Goal: Task Accomplishment & Management: Use online tool/utility

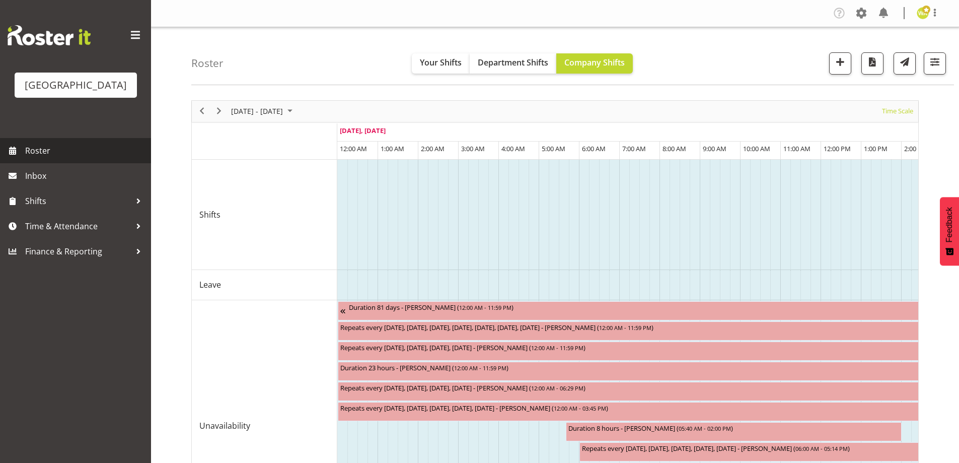
click at [40, 158] on span "Roster" at bounding box center [85, 150] width 121 height 15
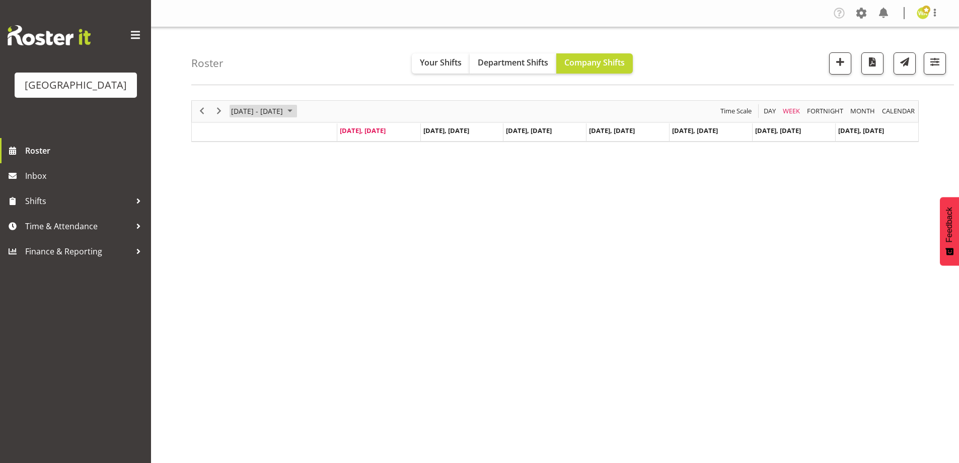
click at [278, 112] on span "[DATE] - [DATE]" at bounding box center [257, 111] width 54 height 13
click at [335, 135] on span "next month" at bounding box center [337, 136] width 18 height 18
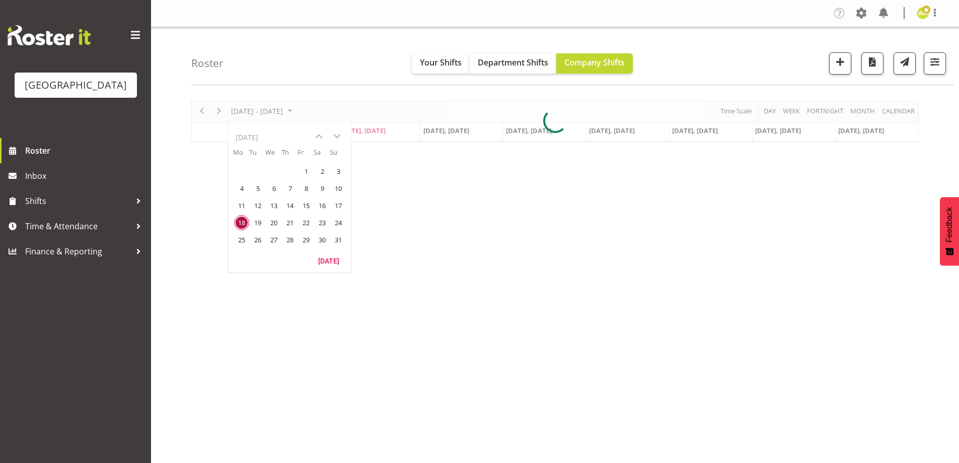
click at [254, 170] on table "Mo Tu We Th Fr Sa Su 28 29 30 31 1 2 3 4 5 6 7 8 9 10 11 12 13 14 15 16 17 18 1…" at bounding box center [289, 200] width 123 height 106
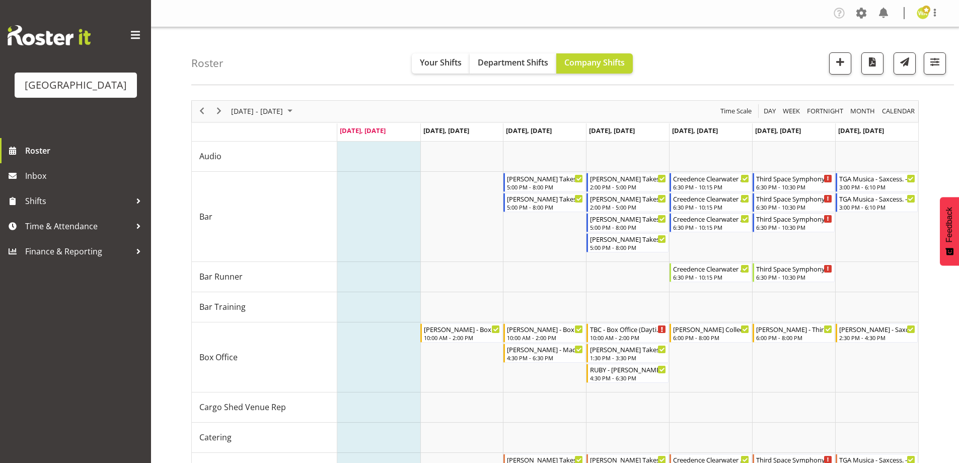
click at [289, 104] on div "[DATE] - [DATE]" at bounding box center [263, 111] width 71 height 21
click at [336, 137] on span "next month" at bounding box center [337, 136] width 18 height 18
click at [294, 172] on span "4" at bounding box center [289, 171] width 15 height 15
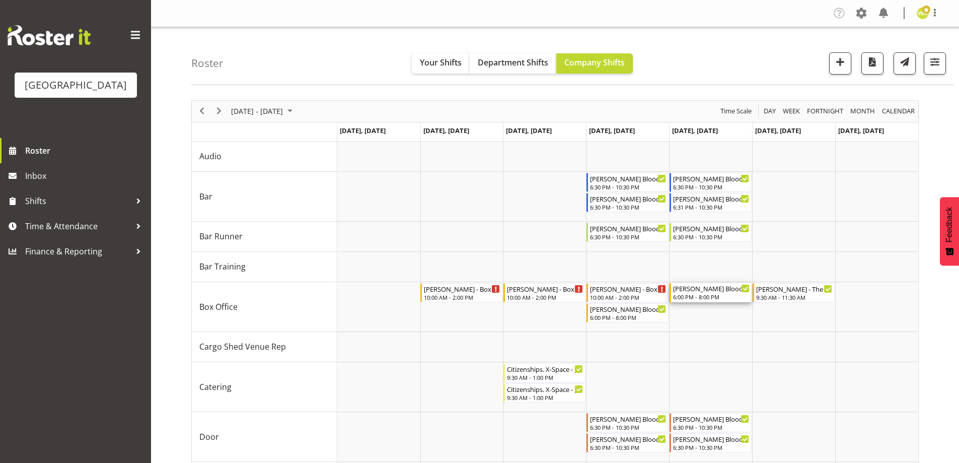
click at [686, 291] on div "Ruby - Kevin Bloody Wilson - Box office - Ruby Grace" at bounding box center [711, 288] width 77 height 10
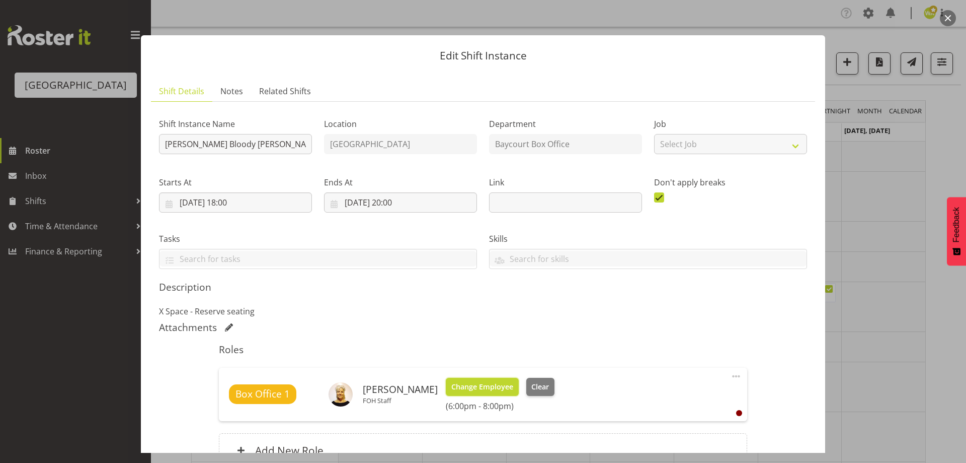
click at [486, 385] on span "Change Employee" at bounding box center [483, 386] width 62 height 11
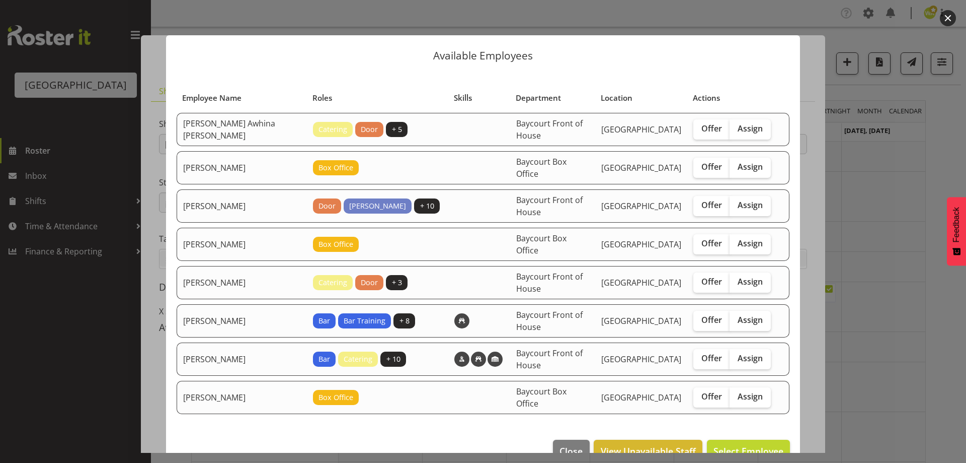
click at [950, 23] on button "button" at bounding box center [948, 18] width 16 height 16
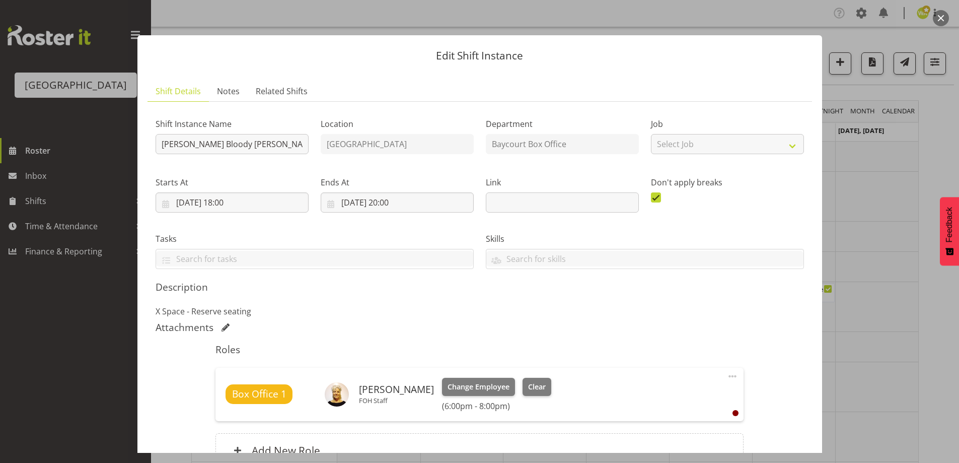
click at [942, 18] on button "button" at bounding box center [941, 18] width 16 height 16
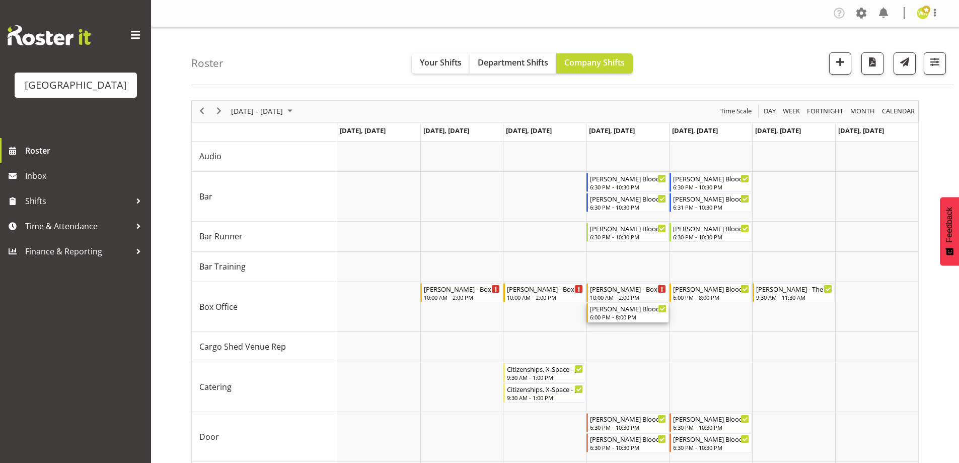
click at [633, 311] on div "Michelle - Kevin Bloody Wilson - Box office - Michelle Bradbury" at bounding box center [628, 308] width 77 height 10
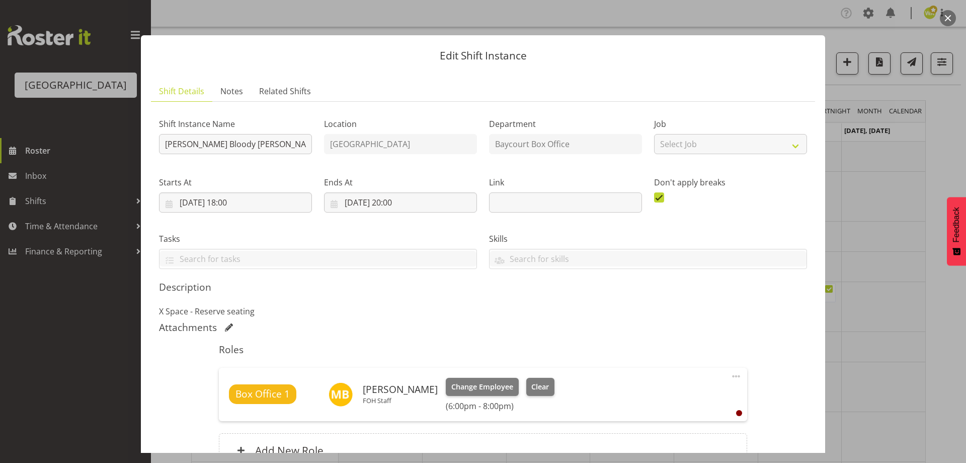
click at [947, 17] on button "button" at bounding box center [948, 18] width 16 height 16
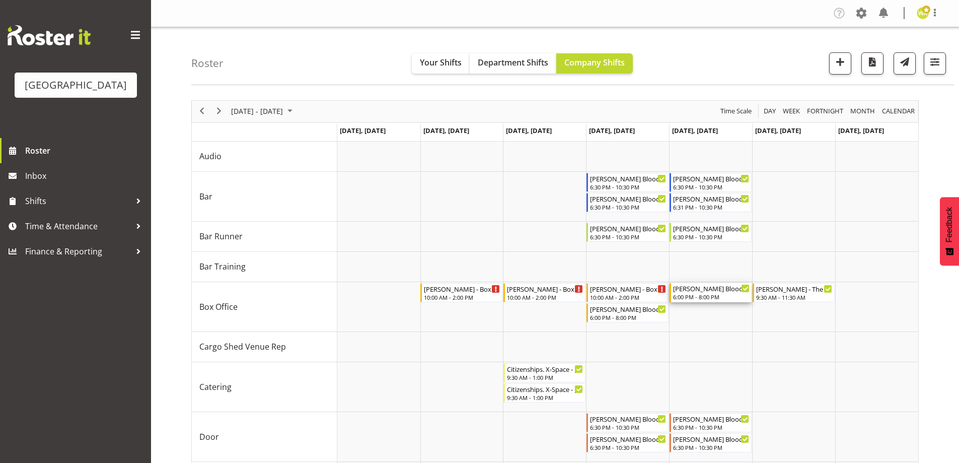
click at [710, 289] on div "Ruby - Kevin Bloody Wilson - Box office - Ruby Grace" at bounding box center [711, 288] width 77 height 10
click at [0, 0] on div at bounding box center [0, 0] width 0 height 0
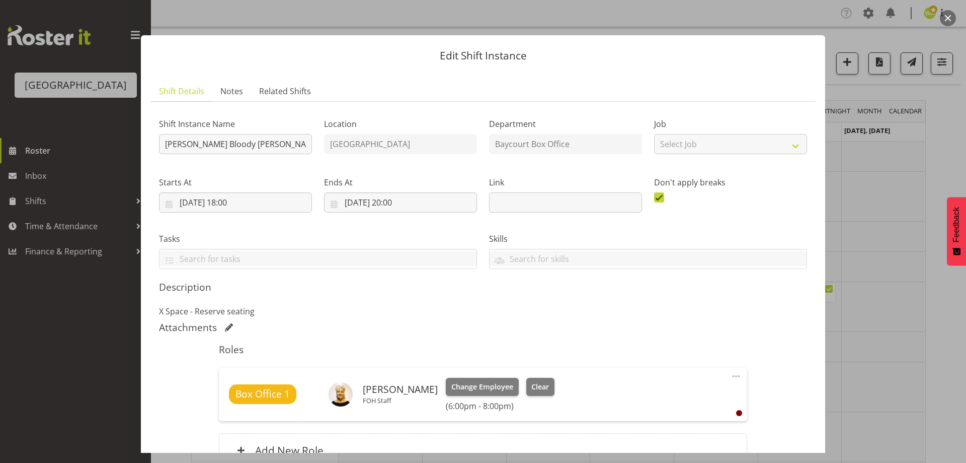
scroll to position [104, 0]
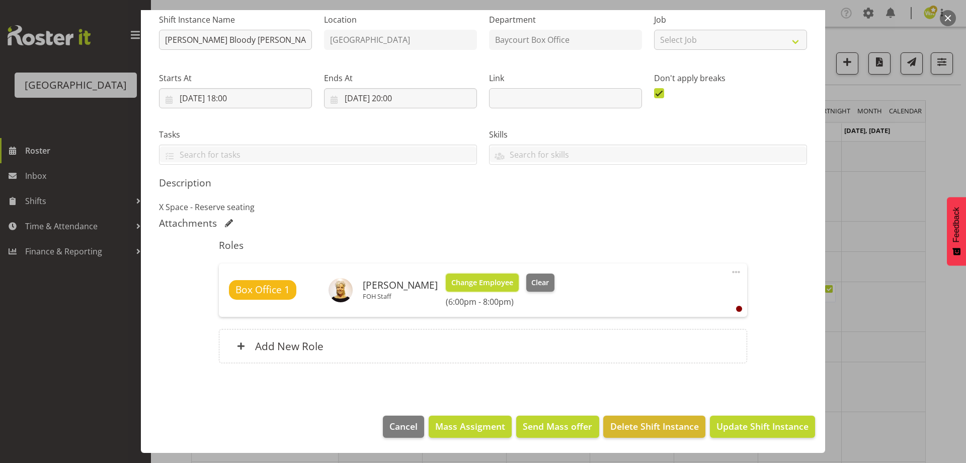
click at [486, 284] on span "Change Employee" at bounding box center [483, 282] width 62 height 11
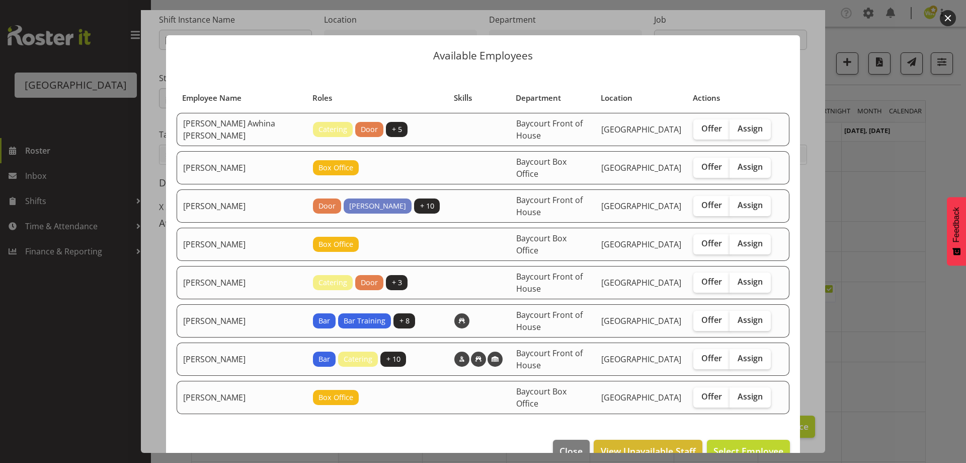
click at [951, 13] on button "button" at bounding box center [948, 18] width 16 height 16
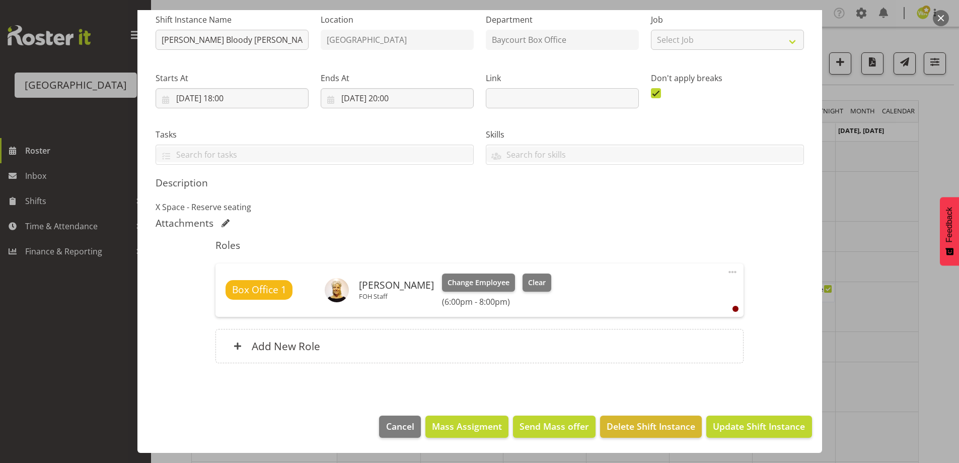
click at [944, 14] on button "button" at bounding box center [941, 18] width 16 height 16
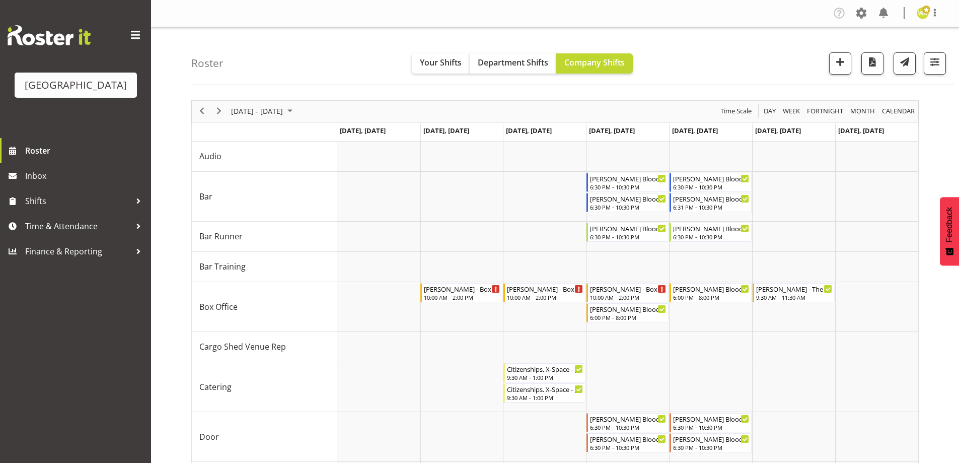
click at [711, 42] on div "Roster Your Shifts Department Shifts Company Shifts All Locations Clear Baycour…" at bounding box center [572, 56] width 763 height 58
click at [717, 290] on div "Ruby - Kevin Bloody Wilson - Box office - Ruby Grace" at bounding box center [711, 288] width 77 height 10
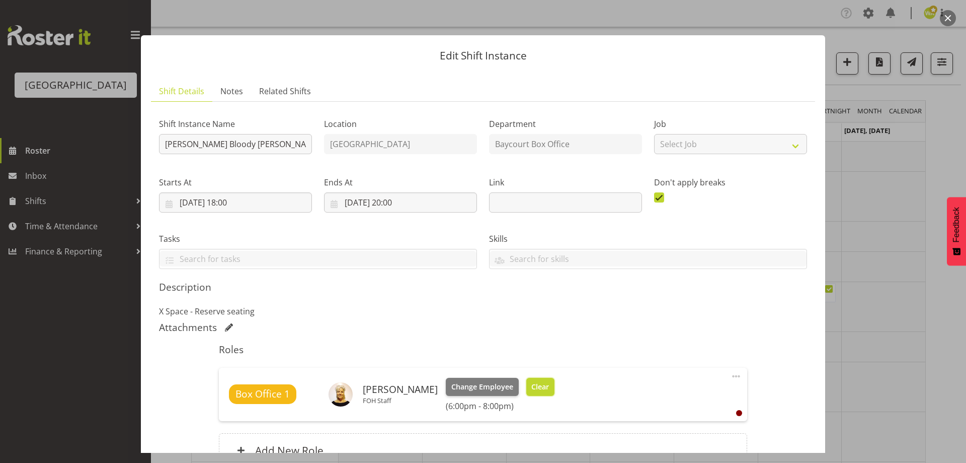
drag, startPoint x: 537, startPoint y: 382, endPoint x: 555, endPoint y: 381, distance: 18.7
click at [538, 382] on span "Clear" at bounding box center [541, 386] width 18 height 11
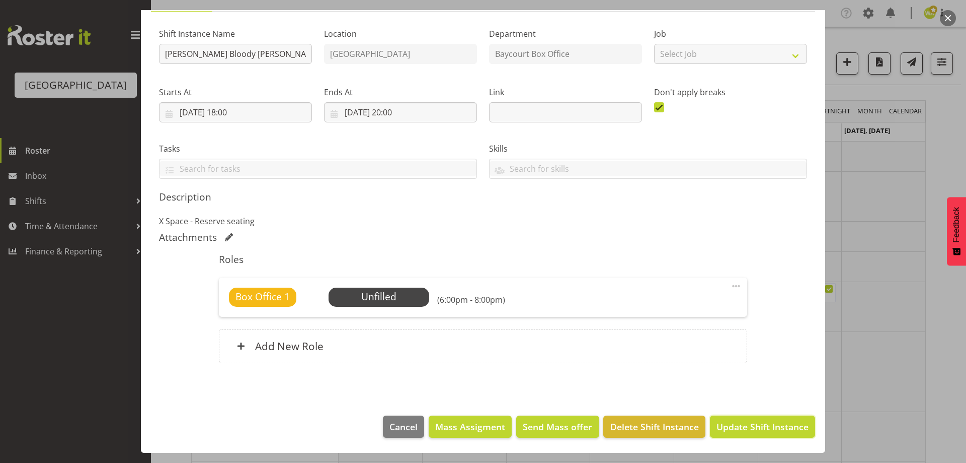
click at [784, 423] on span "Update Shift Instance" at bounding box center [763, 426] width 92 height 13
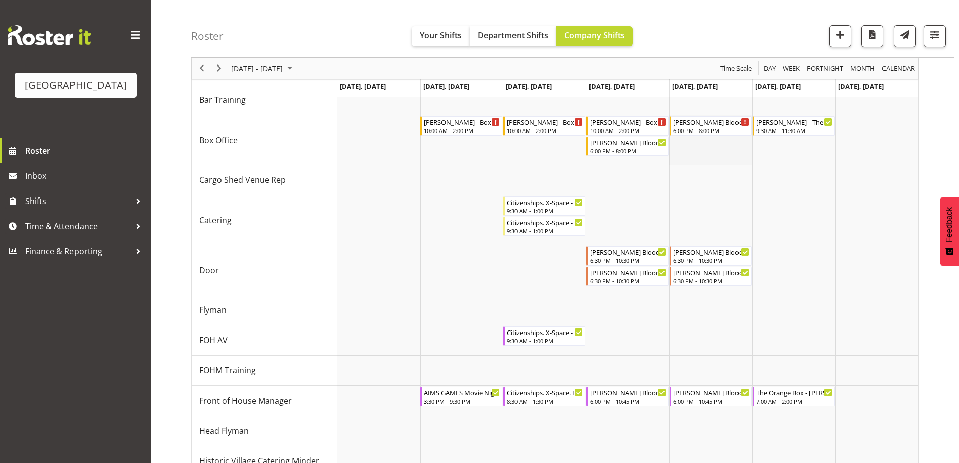
scroll to position [151, 0]
